Goal: Task Accomplishment & Management: Use online tool/utility

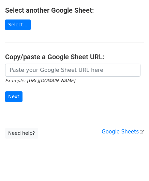
scroll to position [89, 0]
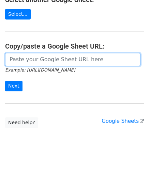
click at [22, 57] on input "url" at bounding box center [73, 59] width 136 height 13
paste input "https://docs.google.com/spreadsheets/d/1jIi8JbCorhQGE0QeRaxjpCthN7Dwcr_OoFuC896…"
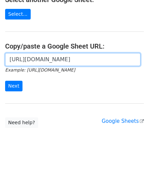
scroll to position [0, 144]
type input "https://docs.google.com/spreadsheets/d/1jIi8JbCorhQGE0QeRaxjpCthN7Dwcr_OoFuC896…"
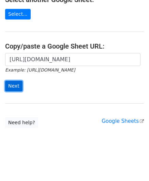
click at [17, 87] on input "Next" at bounding box center [13, 86] width 17 height 11
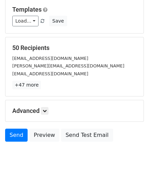
scroll to position [83, 0]
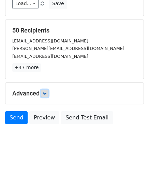
click at [48, 90] on link at bounding box center [45, 93] width 8 height 8
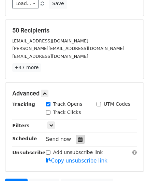
click at [79, 136] on div at bounding box center [80, 139] width 9 height 9
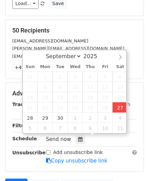
type input "[DATE] 14:54"
type input "02"
type input "54"
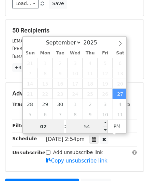
paste input "5"
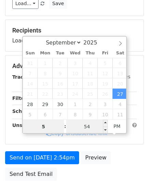
type input "5"
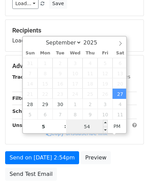
type input "[DATE] 17:54"
type input "05"
click at [86, 126] on input "54" at bounding box center [87, 127] width 42 height 14
type input "00"
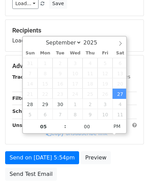
type input "[DATE] 17:00"
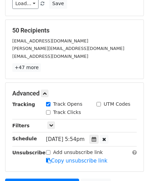
scroll to position [125, 0]
